Goal: Transaction & Acquisition: Purchase product/service

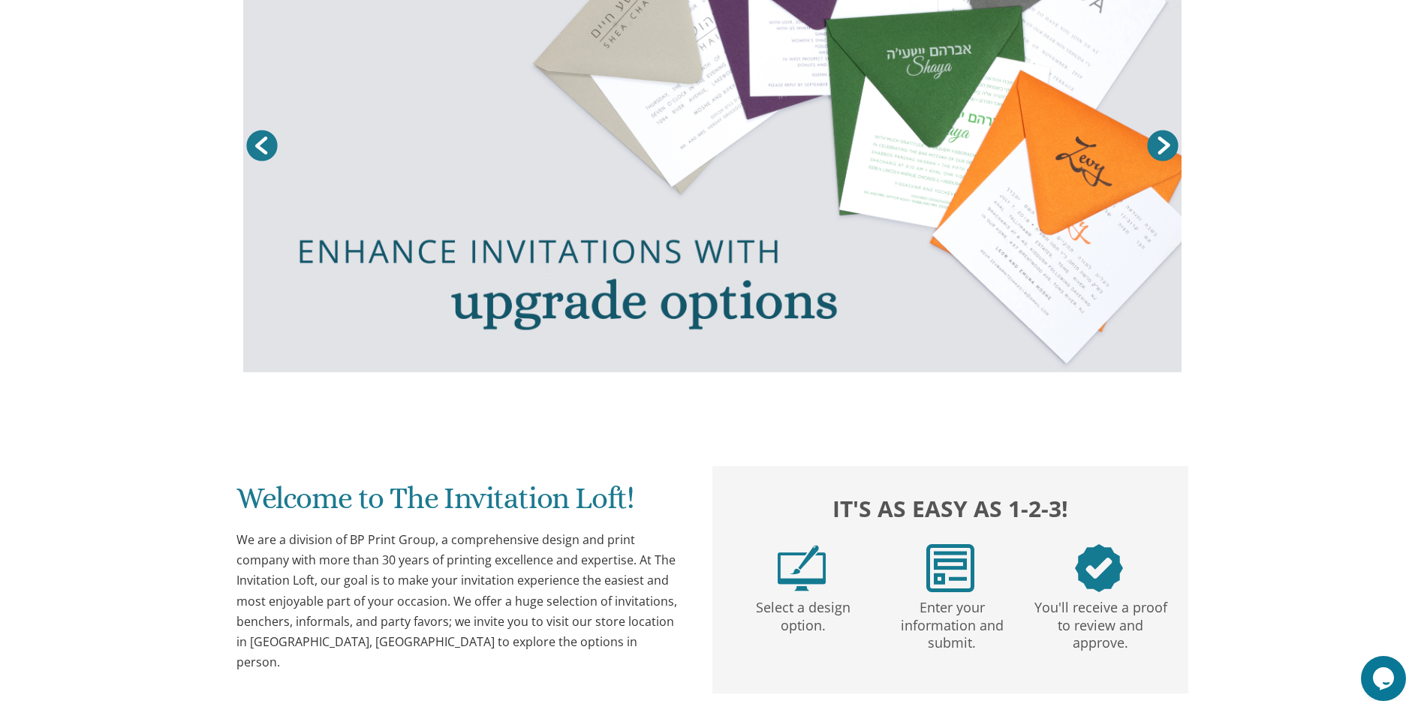
click at [270, 138] on link "Prev" at bounding box center [262, 146] width 38 height 38
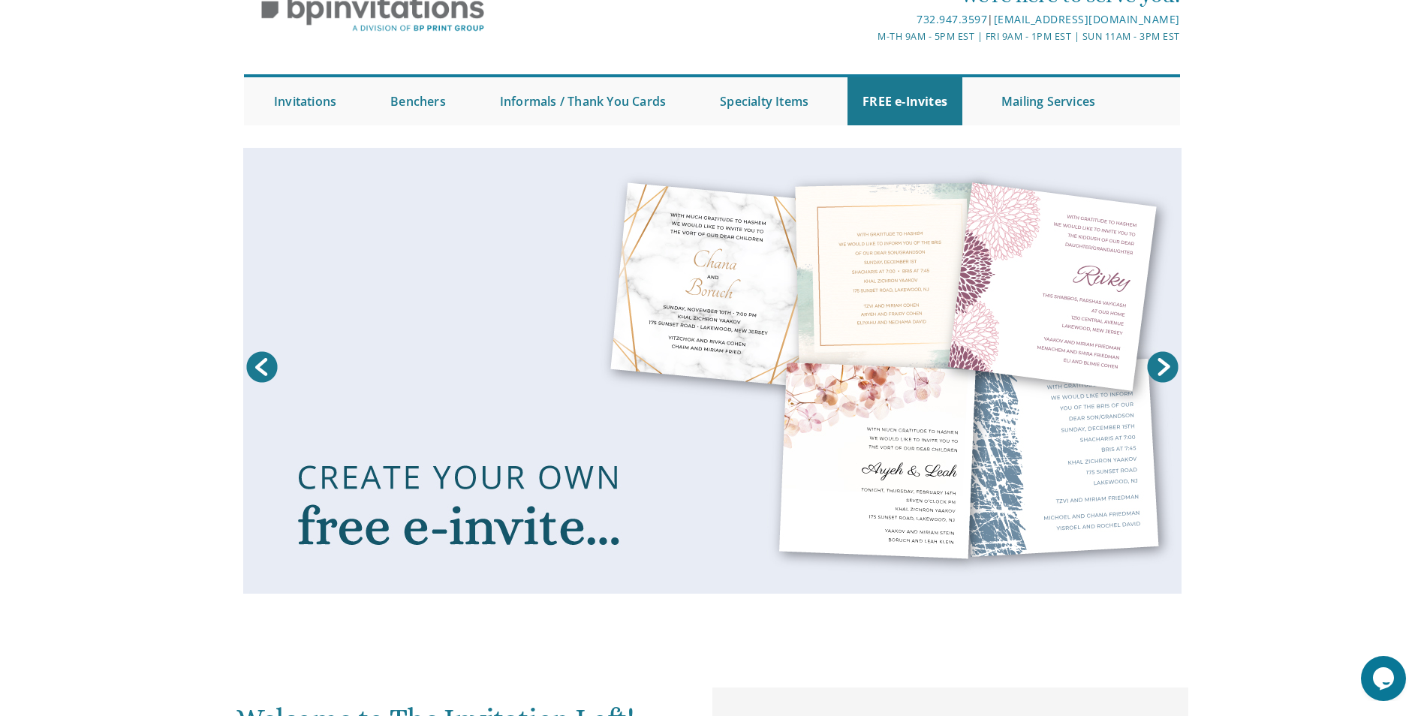
scroll to position [75, 0]
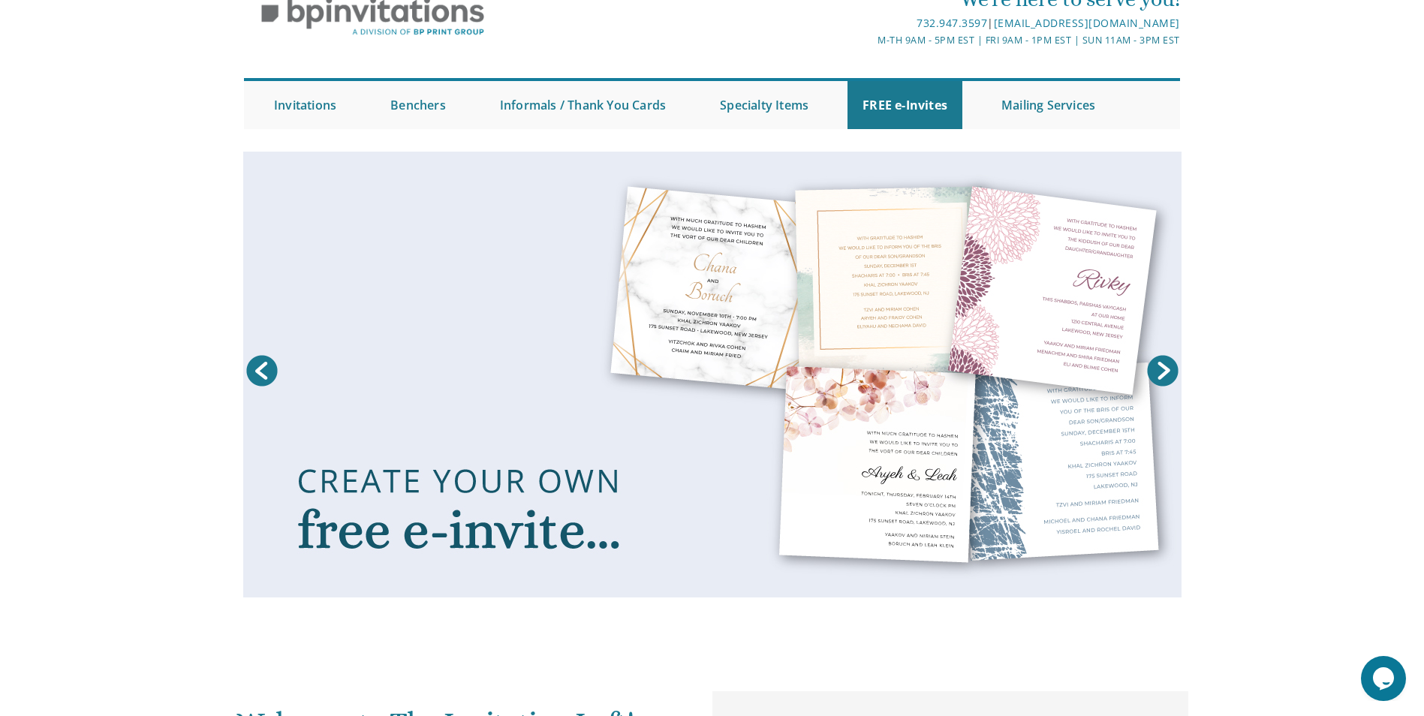
click at [875, 368] on link at bounding box center [712, 375] width 938 height 446
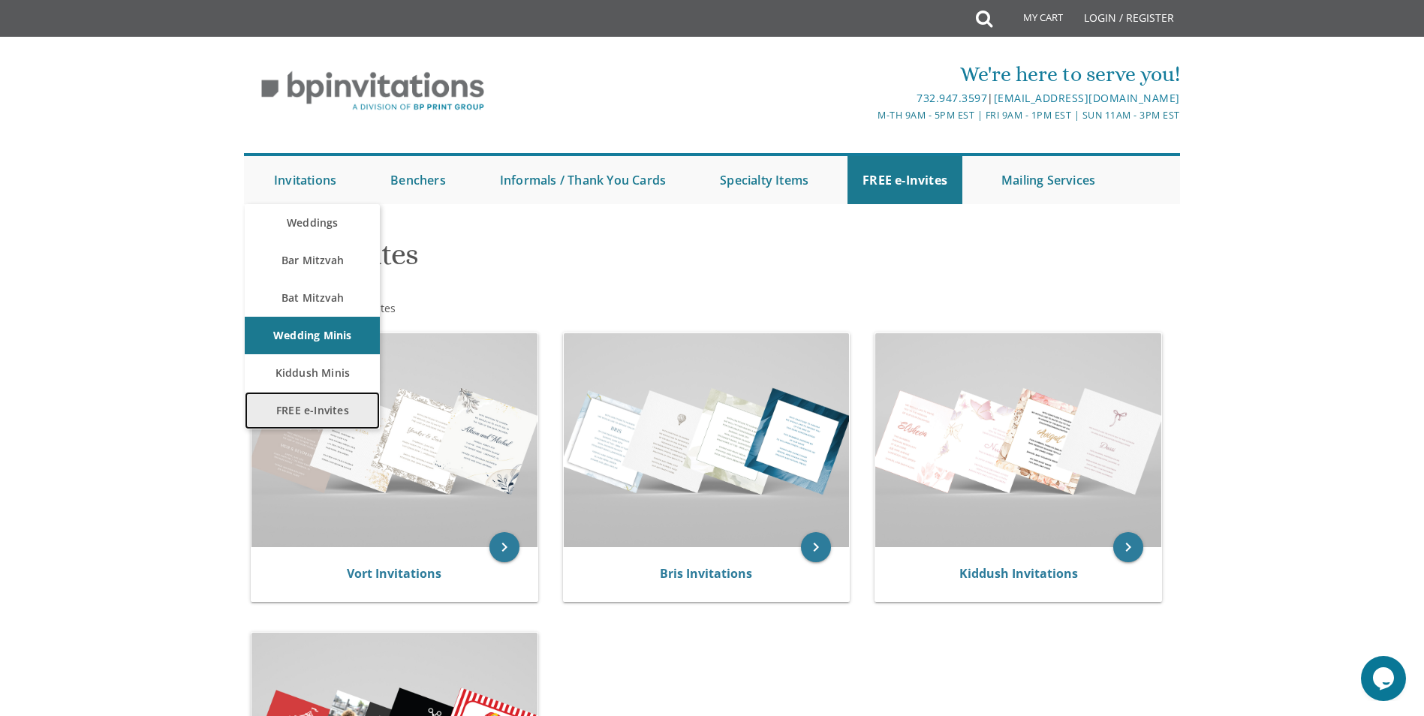
click at [320, 417] on link "FREE e-Invites" at bounding box center [312, 411] width 135 height 38
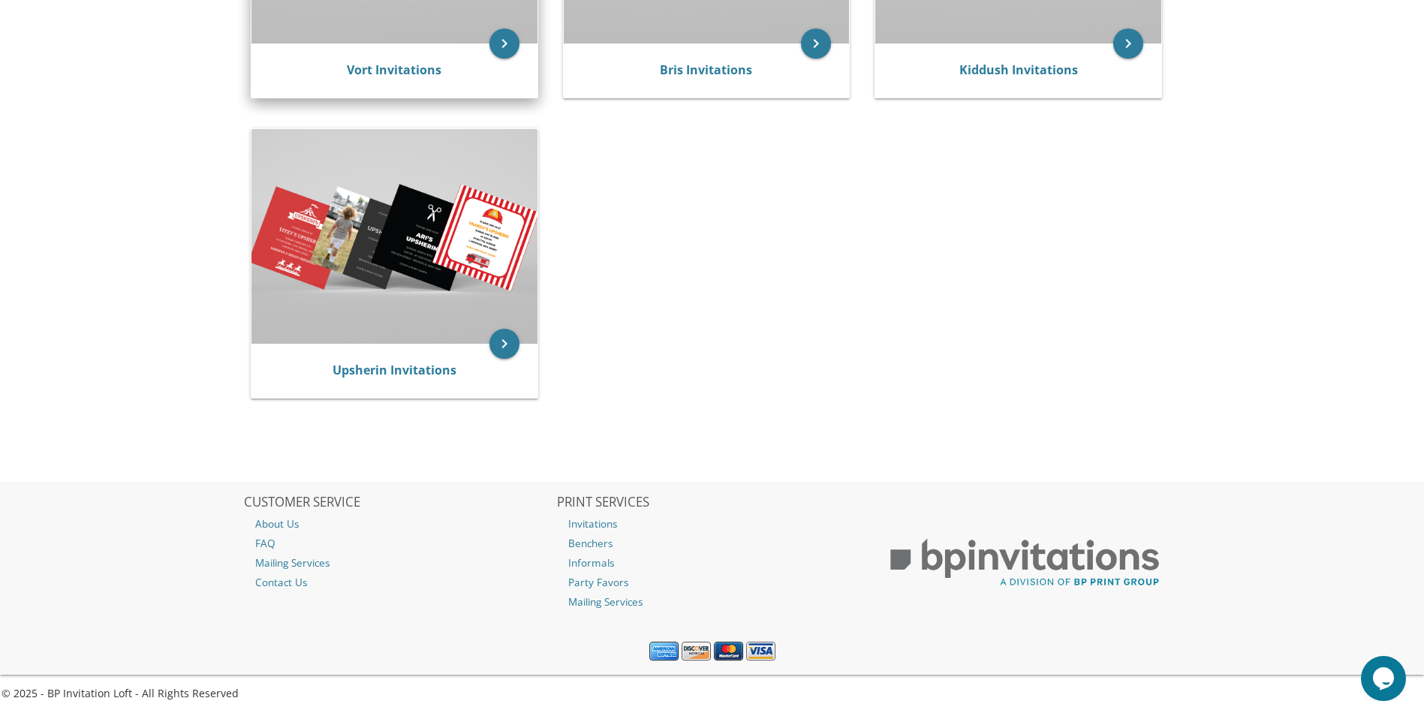
scroll to position [53, 0]
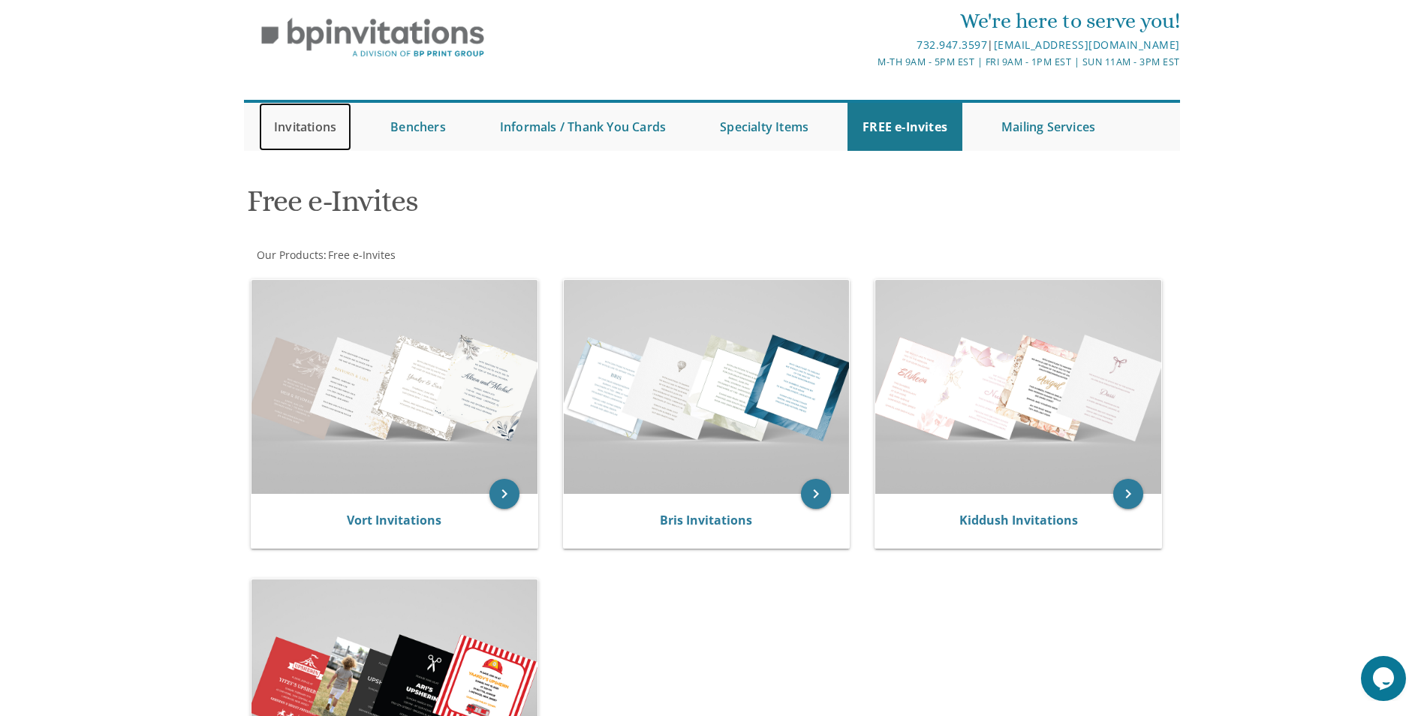
click at [314, 138] on link "Invitations" at bounding box center [305, 127] width 92 height 48
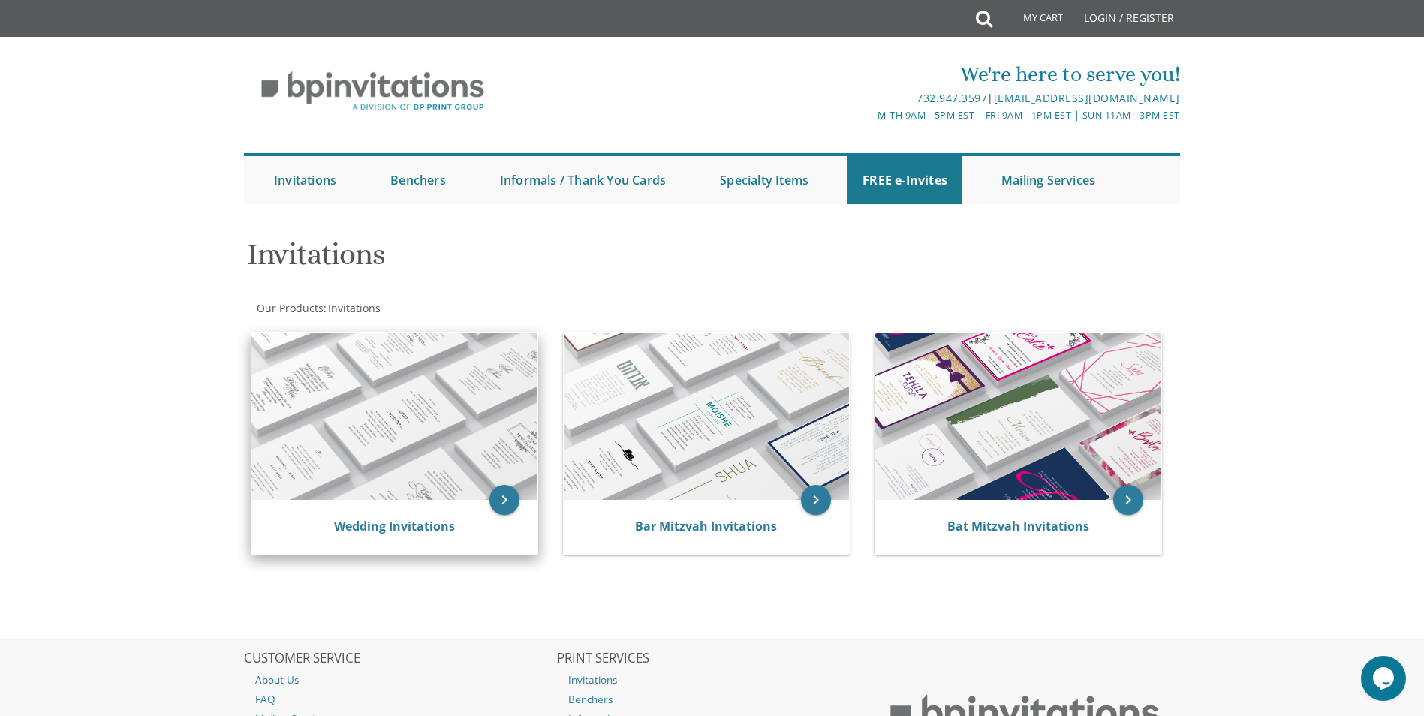
click at [477, 436] on img at bounding box center [394, 416] width 286 height 167
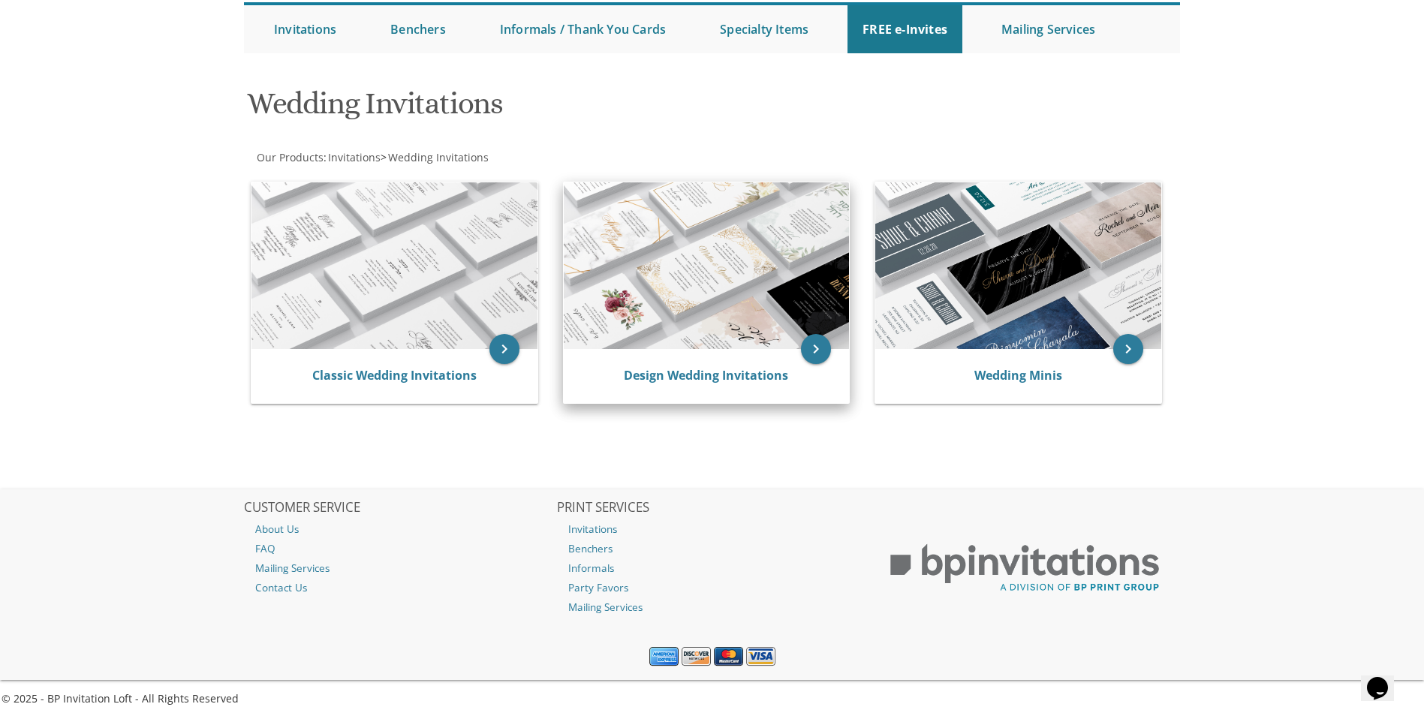
scroll to position [156, 0]
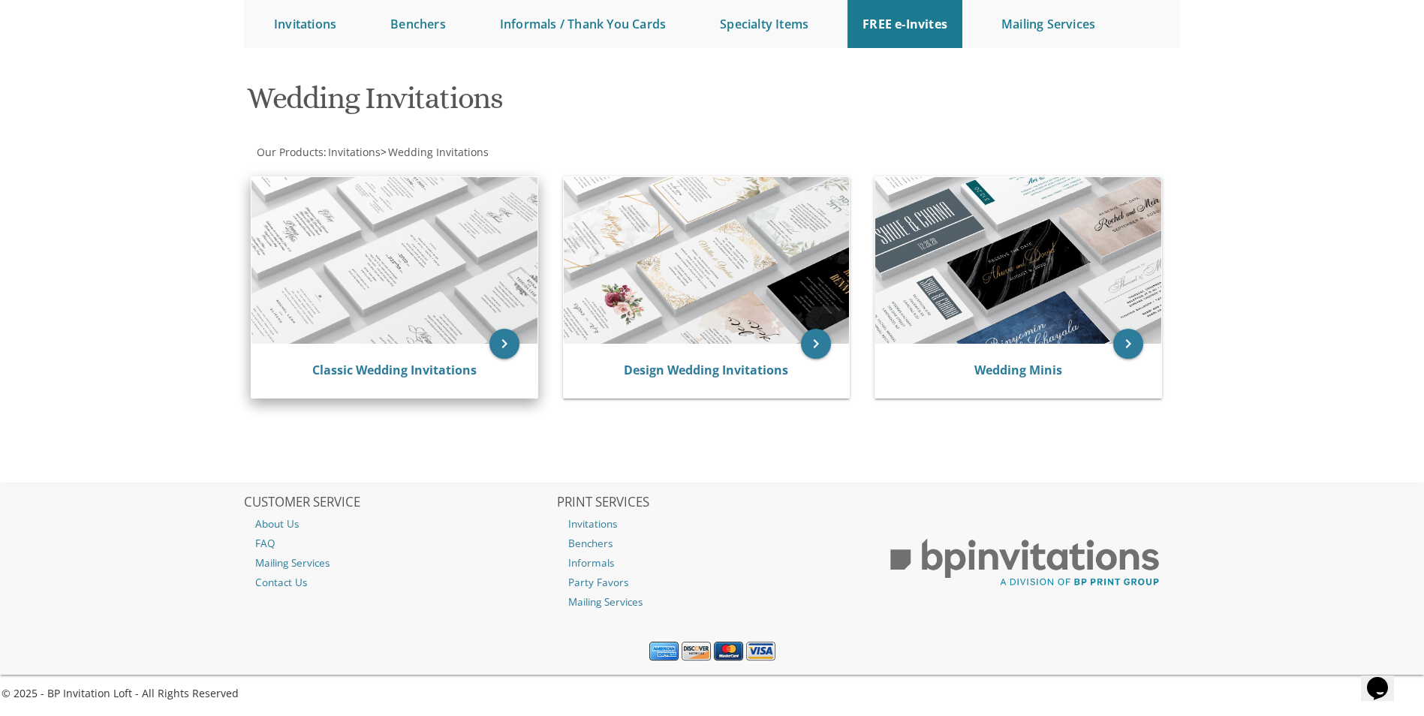
click at [455, 262] on img at bounding box center [394, 260] width 286 height 167
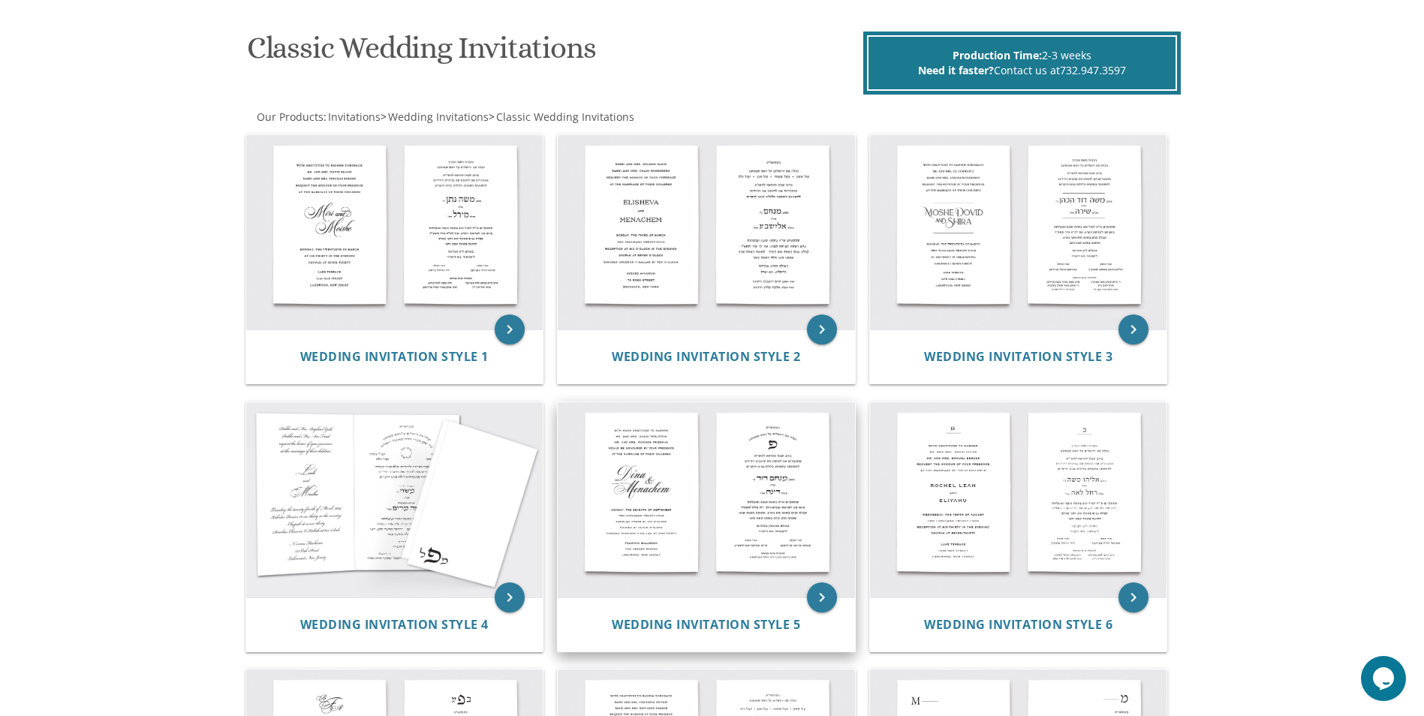
scroll to position [225, 0]
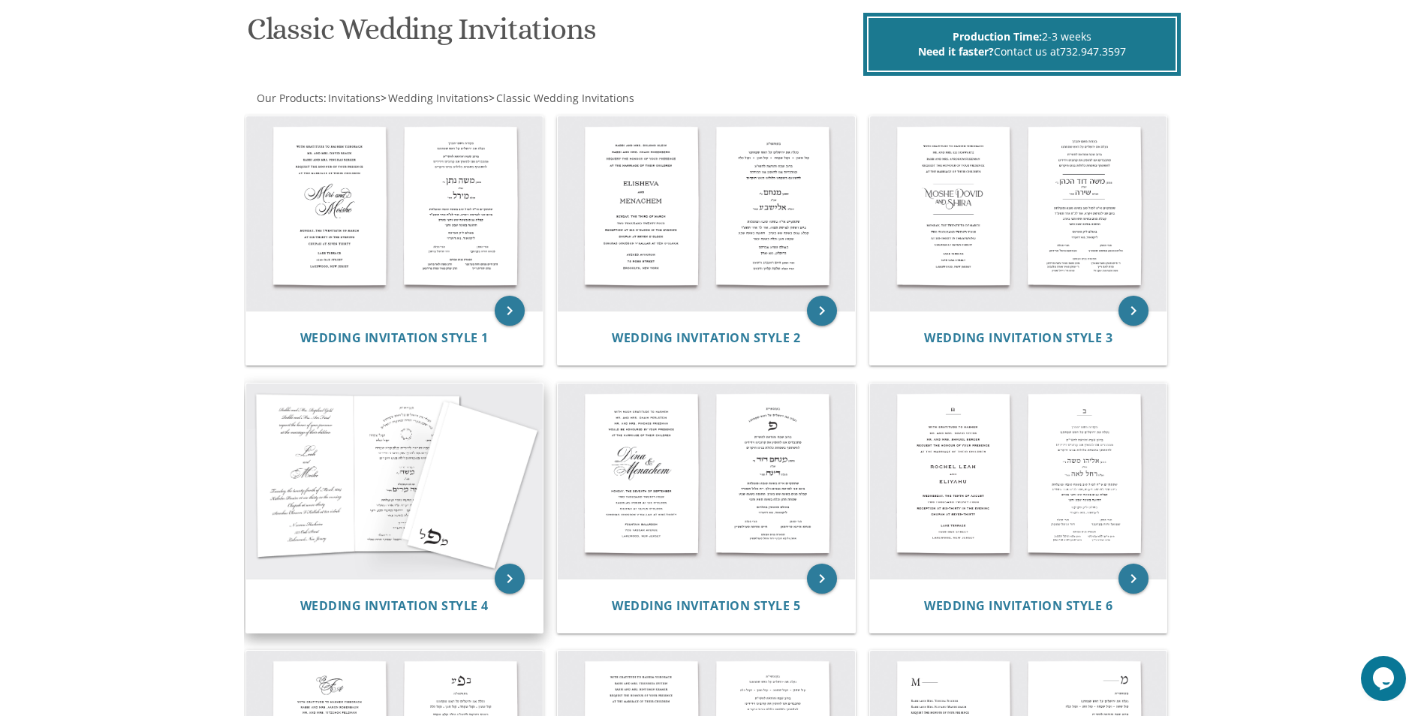
click at [436, 544] on img at bounding box center [394, 481] width 297 height 195
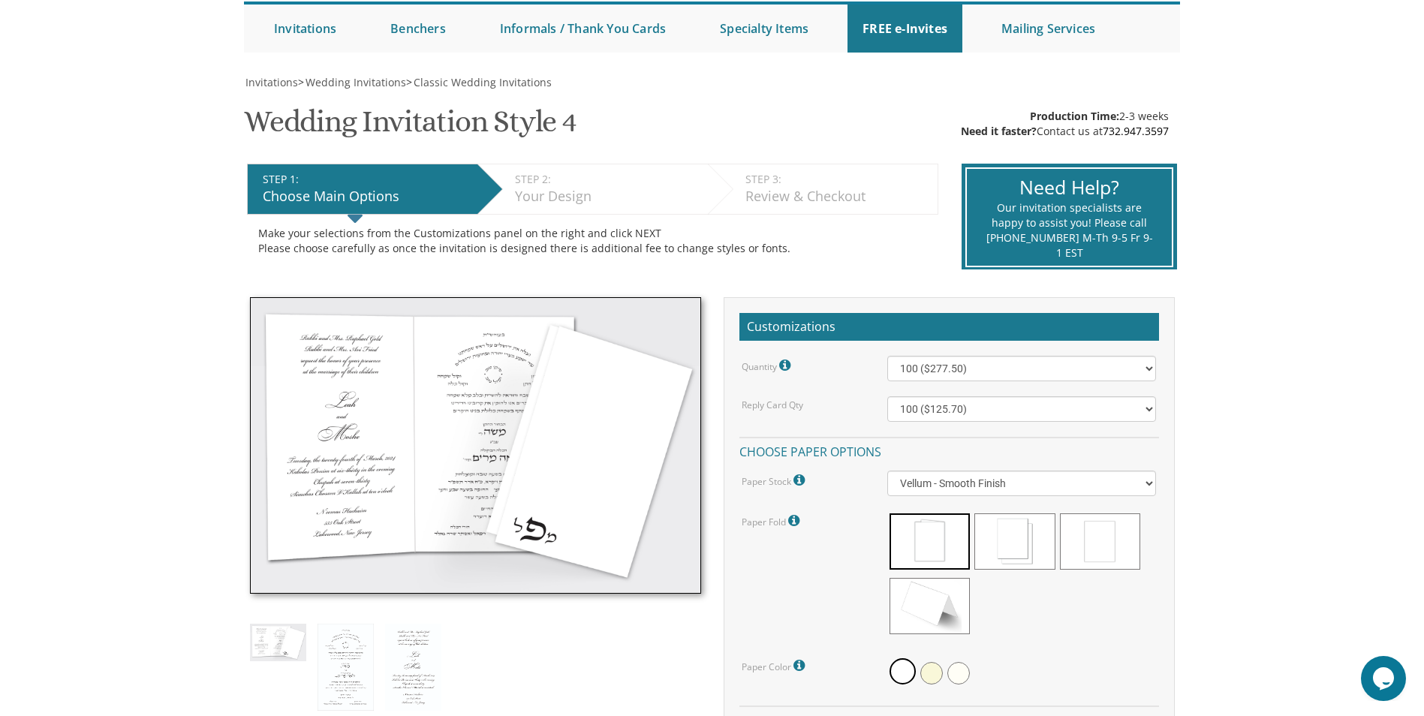
scroll to position [225, 0]
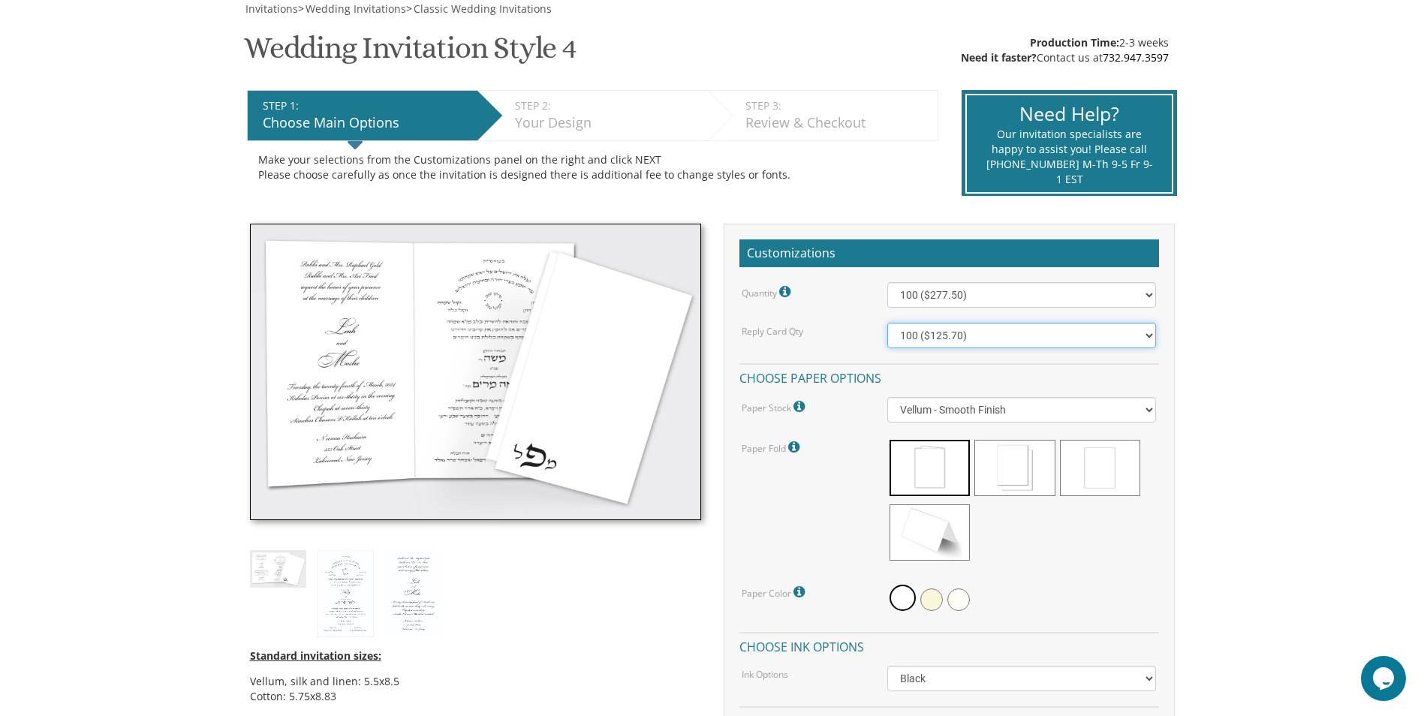
click at [1049, 342] on select "100 ($125.70) 200 ($150.60) 300 ($177.95) 400 ($270.70) 500 ($225.30) 600 ($249…" at bounding box center [1021, 336] width 269 height 26
click at [1049, 341] on select "100 ($125.70) 200 ($150.60) 300 ($177.95) 400 ($270.70) 500 ($225.30) 600 ($249…" at bounding box center [1021, 336] width 269 height 26
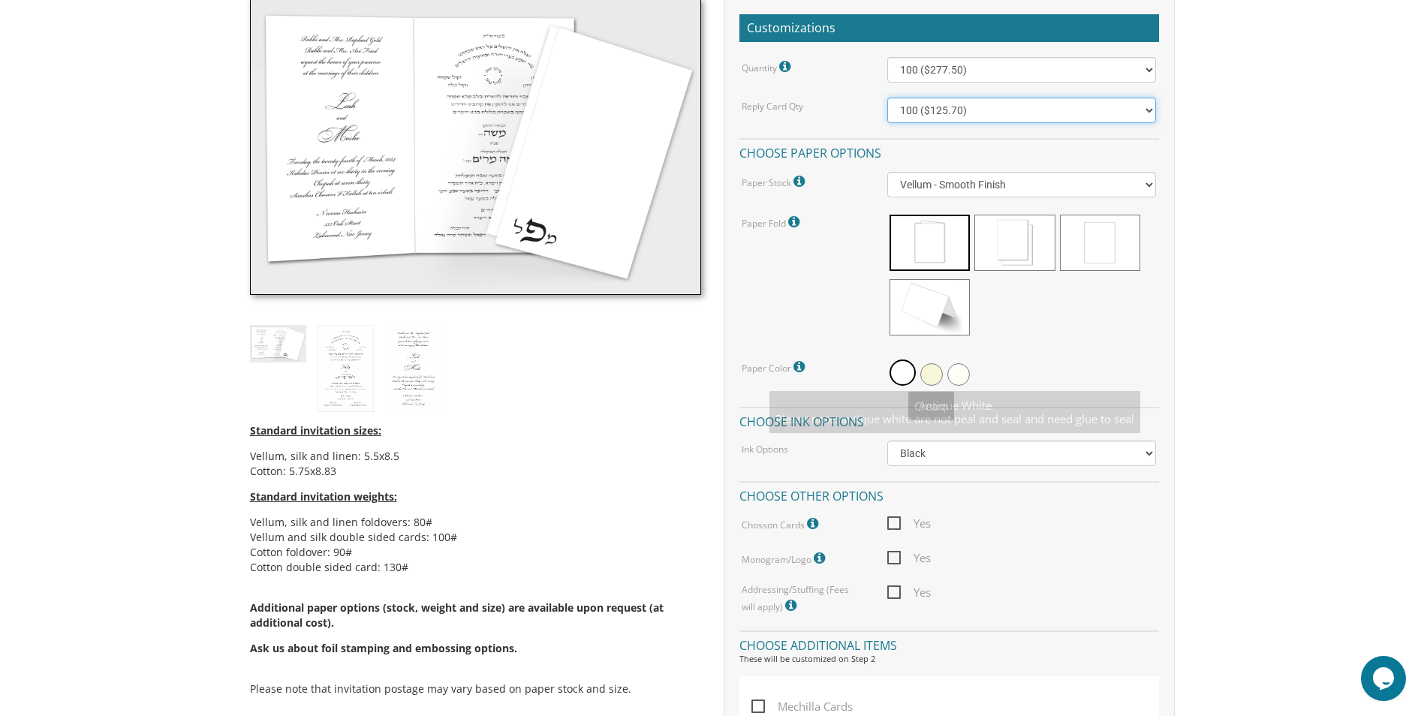
scroll to position [600, 0]
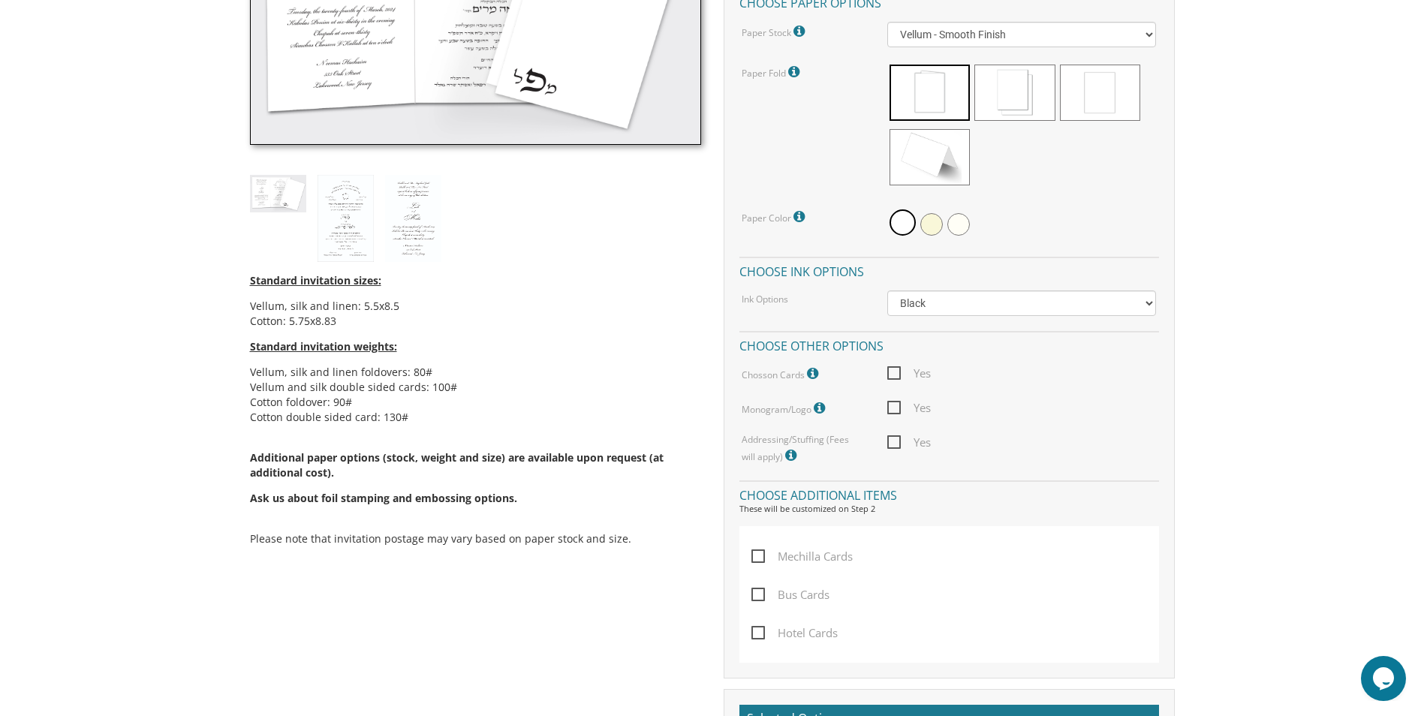
click at [888, 373] on span "Yes" at bounding box center [909, 373] width 44 height 19
click at [888, 373] on input "Yes" at bounding box center [892, 372] width 10 height 10
checkbox input "true"
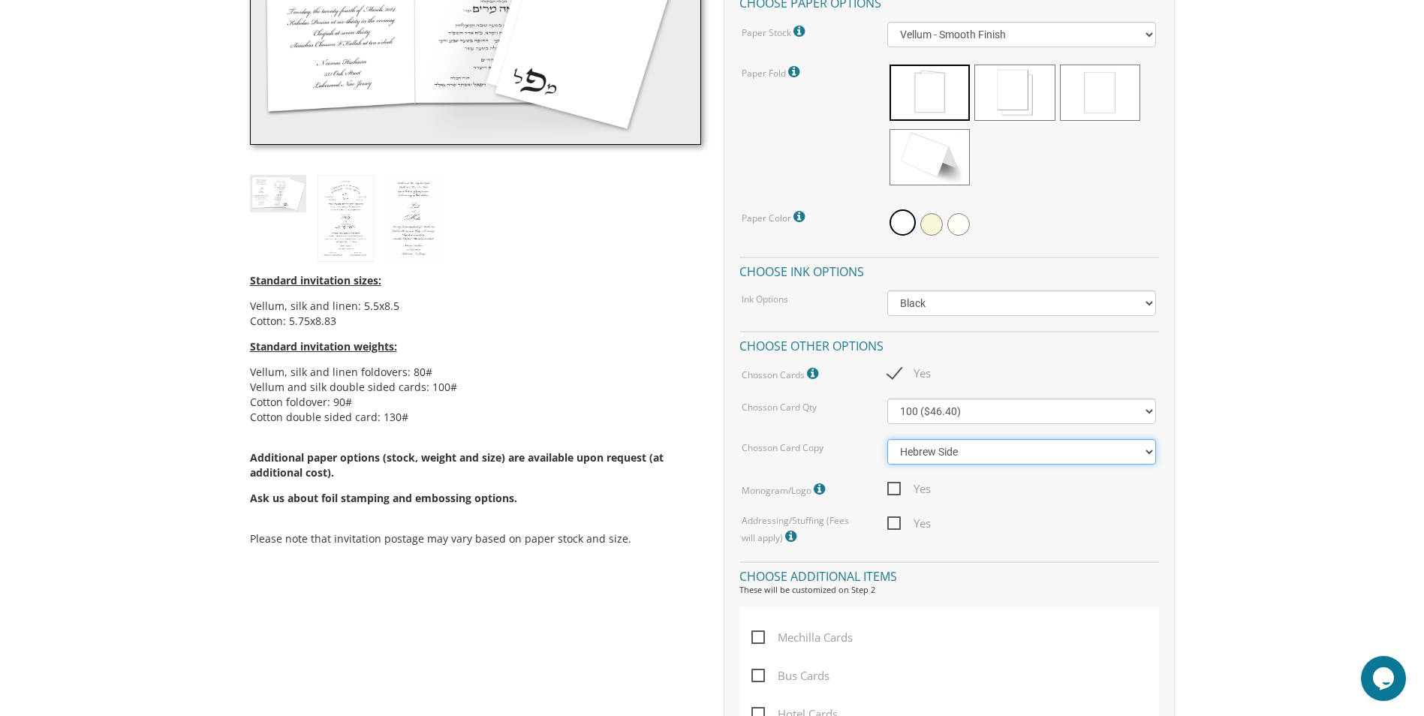
click at [993, 450] on select "Hebrew Side English Side" at bounding box center [1021, 452] width 269 height 26
select select "English Side"
click at [887, 439] on select "Hebrew Side English Side" at bounding box center [1021, 452] width 269 height 26
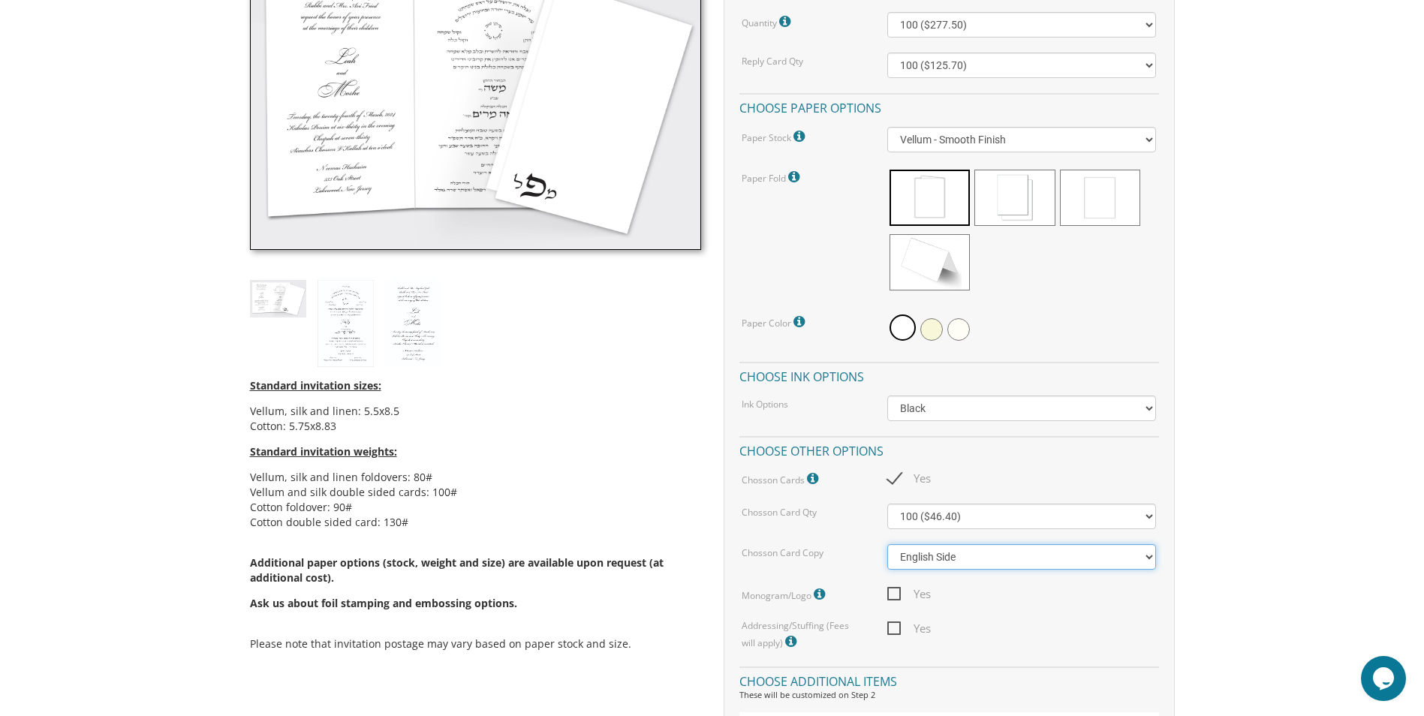
scroll to position [675, 0]
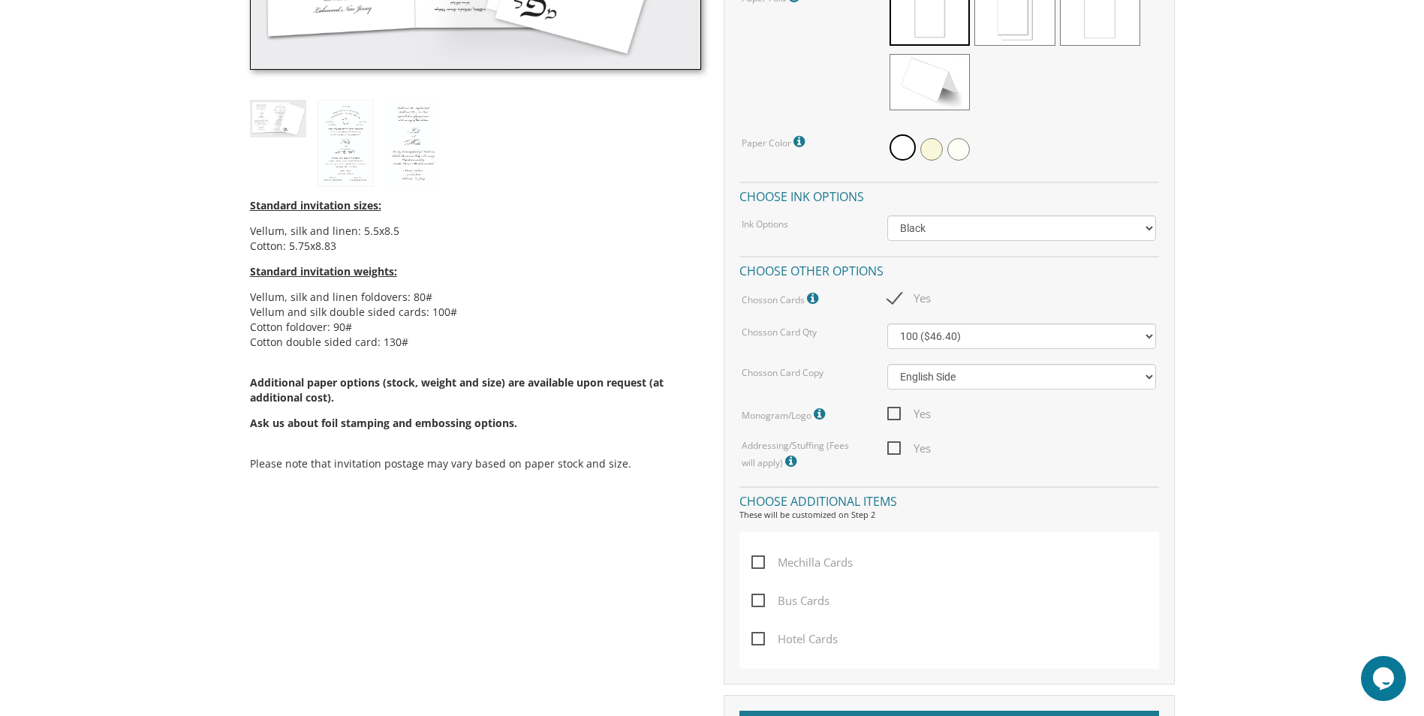
click at [889, 419] on span "Yes" at bounding box center [909, 414] width 44 height 19
click at [889, 417] on input "Yes" at bounding box center [892, 413] width 10 height 10
checkbox input "true"
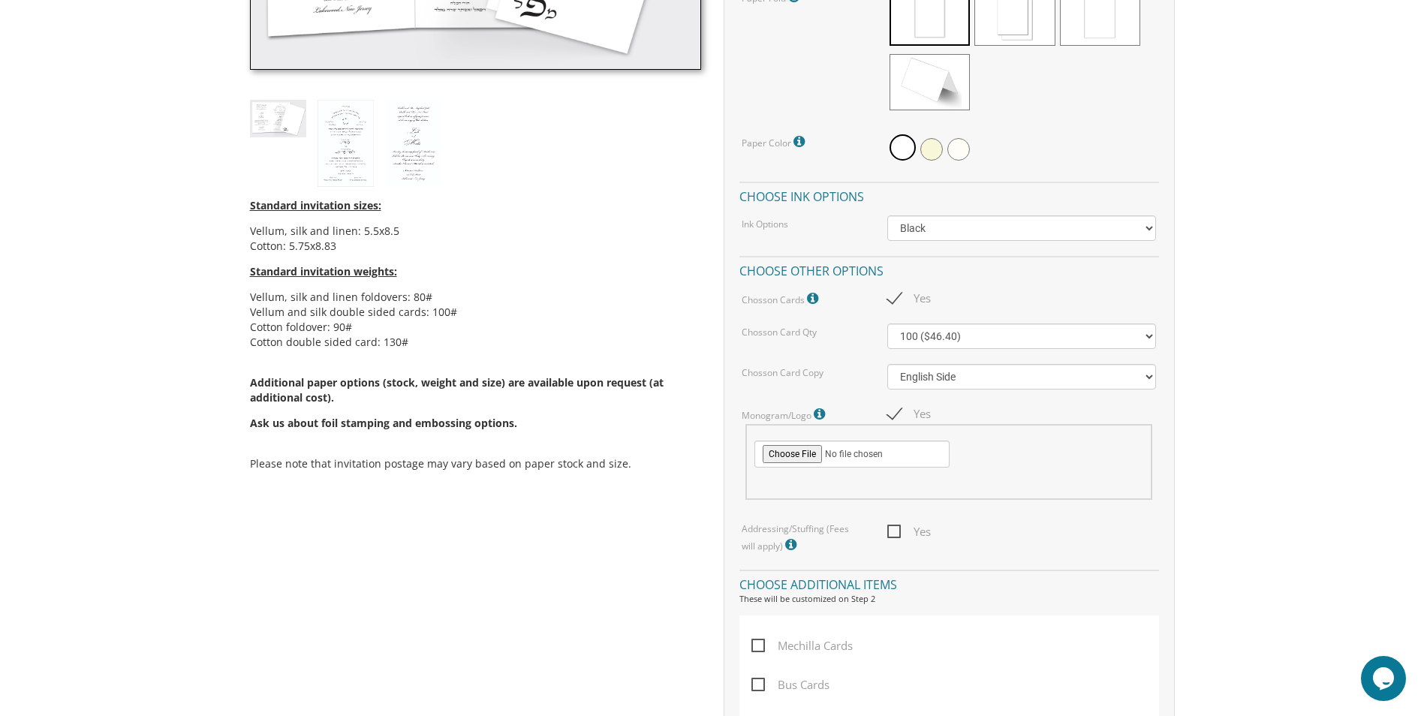
click at [898, 540] on span "Yes" at bounding box center [909, 531] width 44 height 19
click at [897, 535] on input "Yes" at bounding box center [892, 530] width 10 height 10
checkbox input "true"
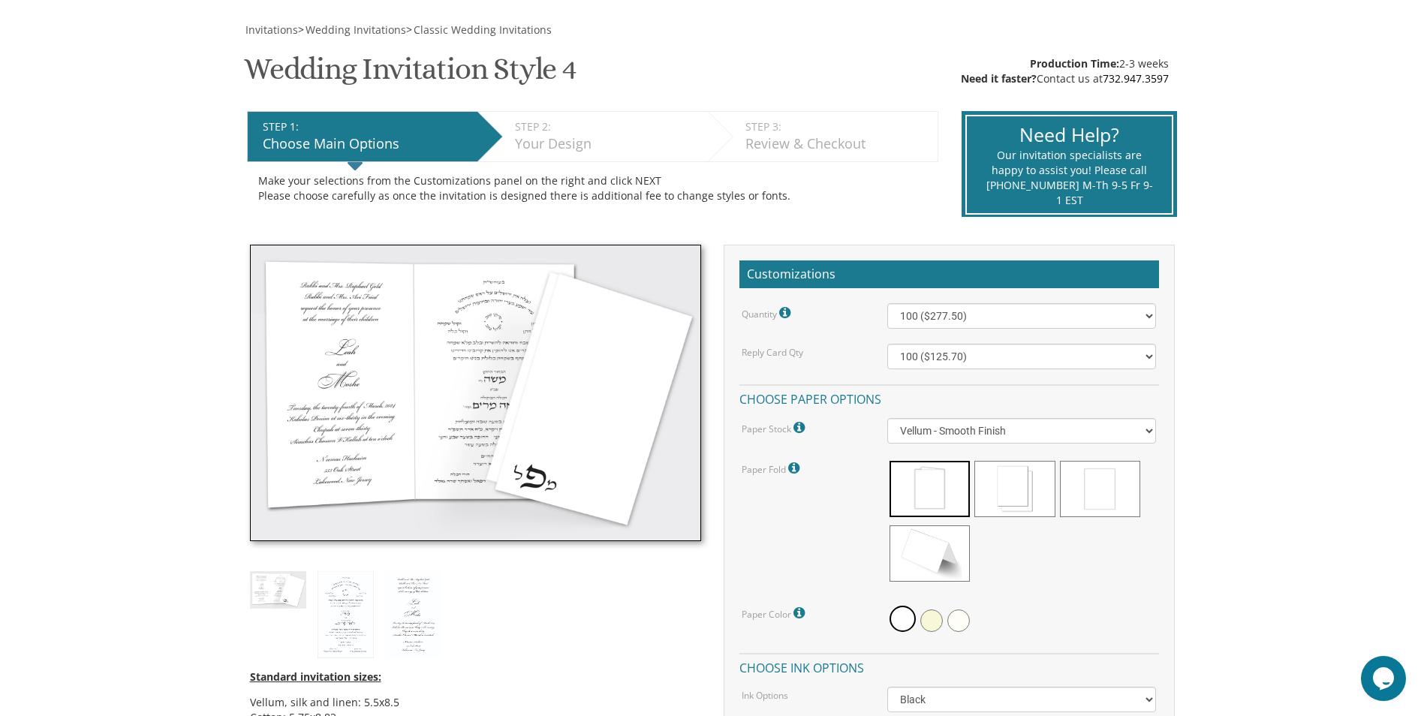
scroll to position [0, 0]
